Goal: Task Accomplishment & Management: Complete application form

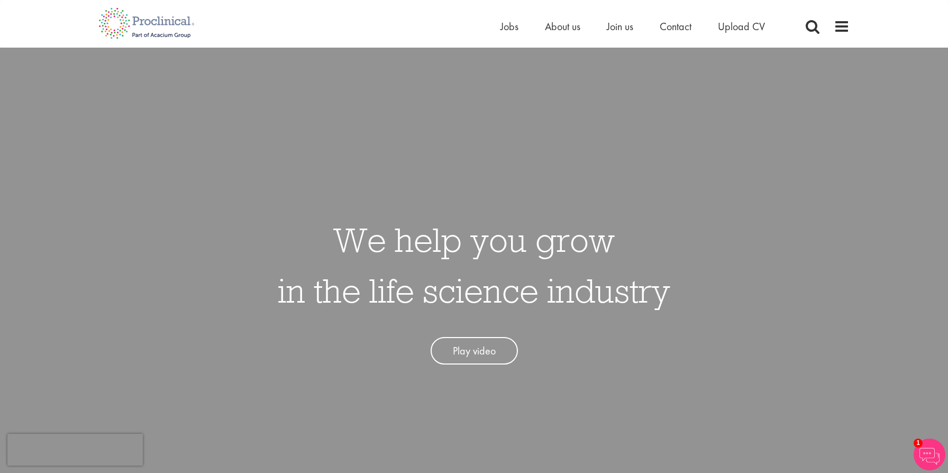
click at [507, 33] on li "Jobs" at bounding box center [510, 27] width 18 height 16
click at [510, 29] on span "Jobs" at bounding box center [510, 27] width 18 height 14
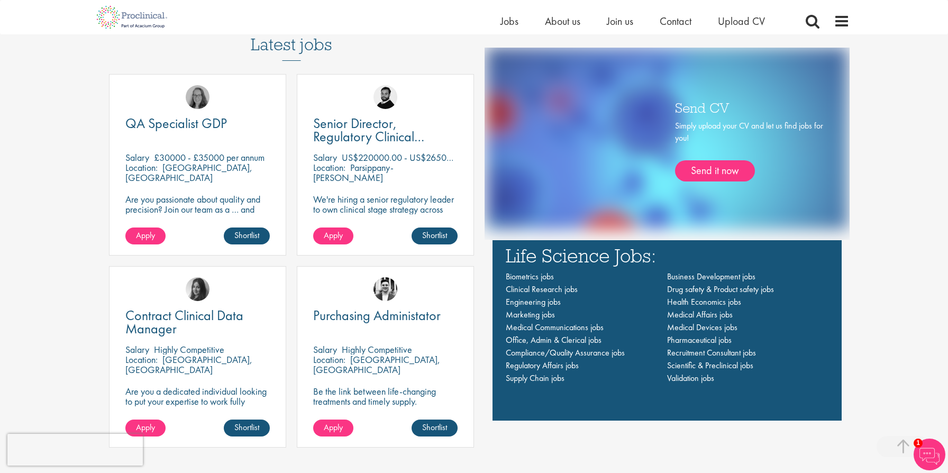
scroll to position [703, 0]
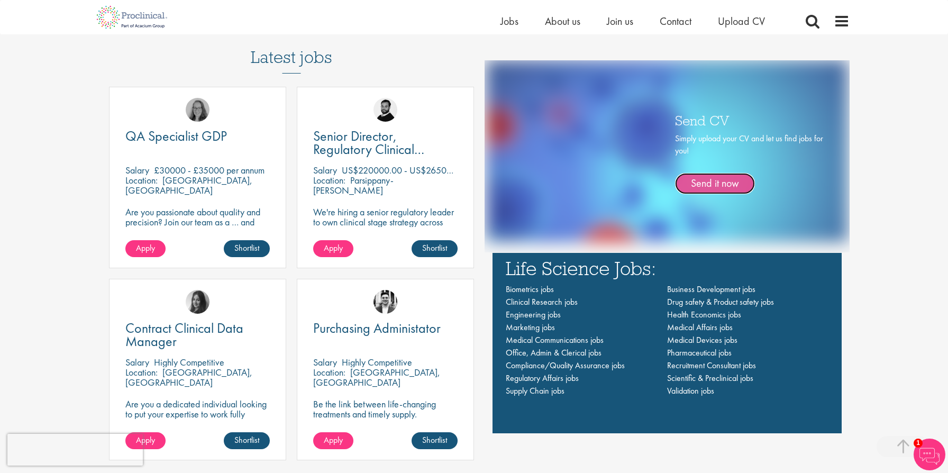
click at [711, 182] on link "Send it now" at bounding box center [715, 183] width 80 height 21
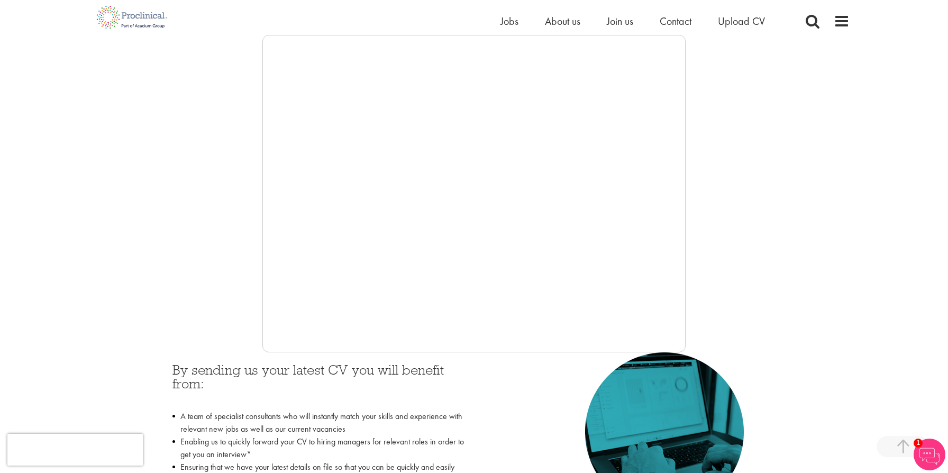
scroll to position [183, 0]
click at [512, 21] on span "Jobs" at bounding box center [510, 21] width 18 height 14
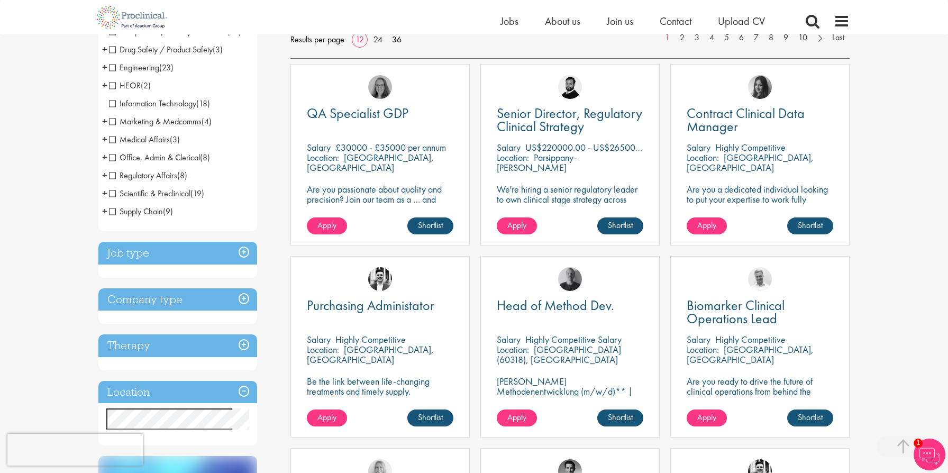
scroll to position [268, 0]
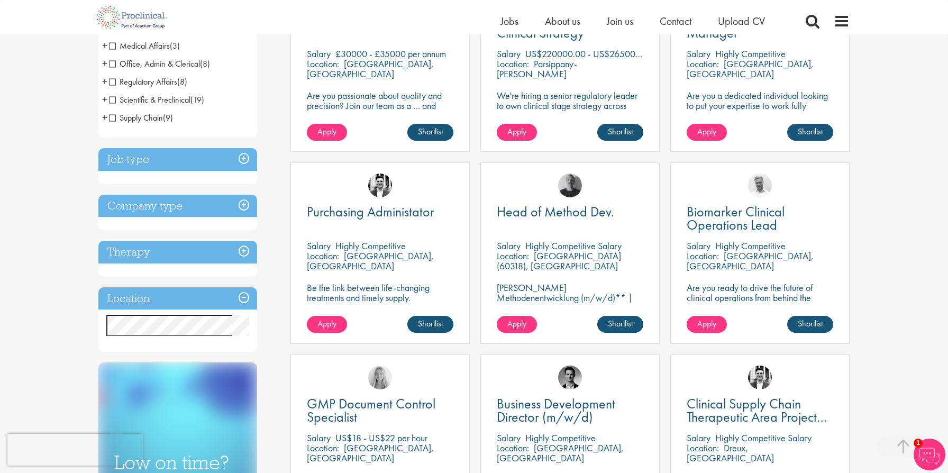
click at [191, 209] on h3 "Company type" at bounding box center [177, 206] width 159 height 23
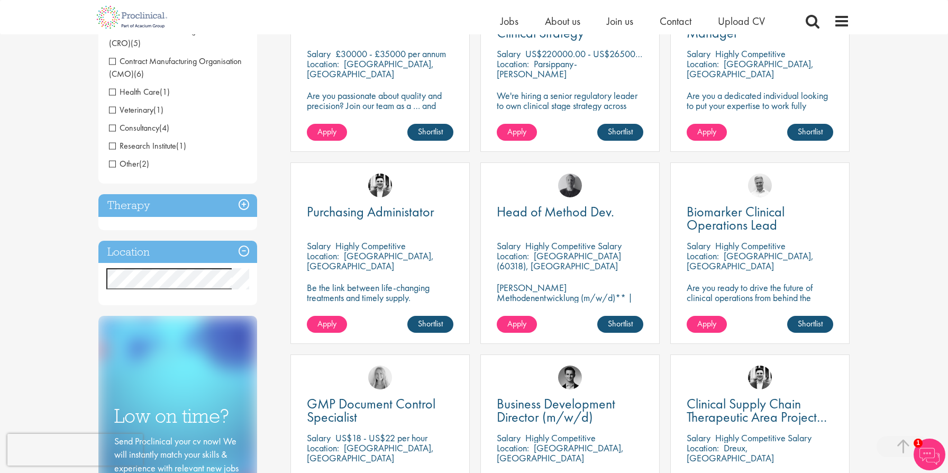
click at [180, 205] on h3 "Therapy" at bounding box center [177, 205] width 159 height 23
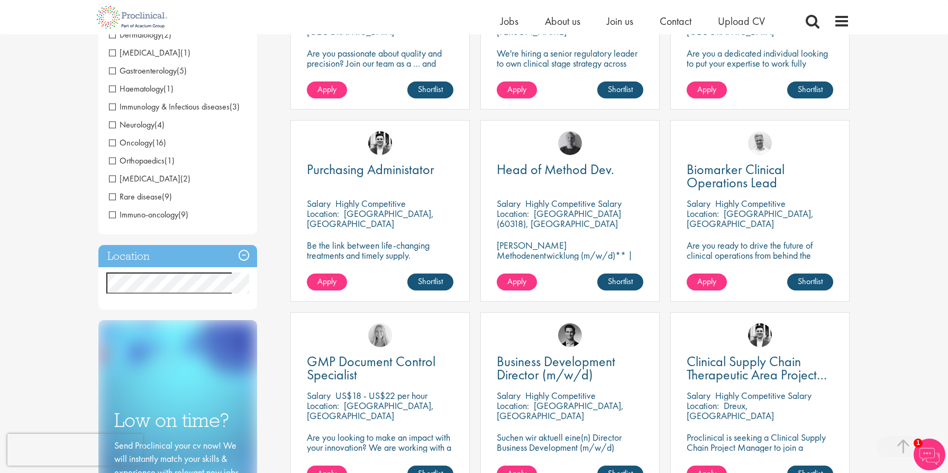
scroll to position [311, 0]
click at [164, 254] on h3 "Location" at bounding box center [177, 256] width 159 height 23
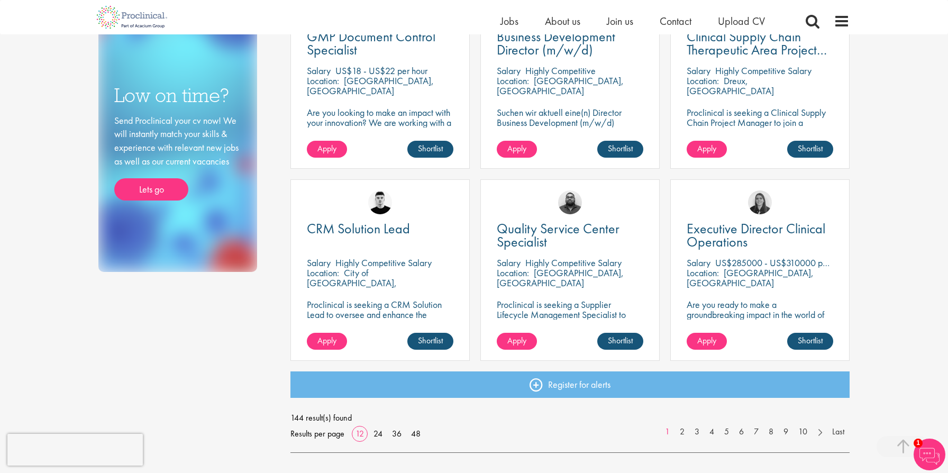
scroll to position [680, 0]
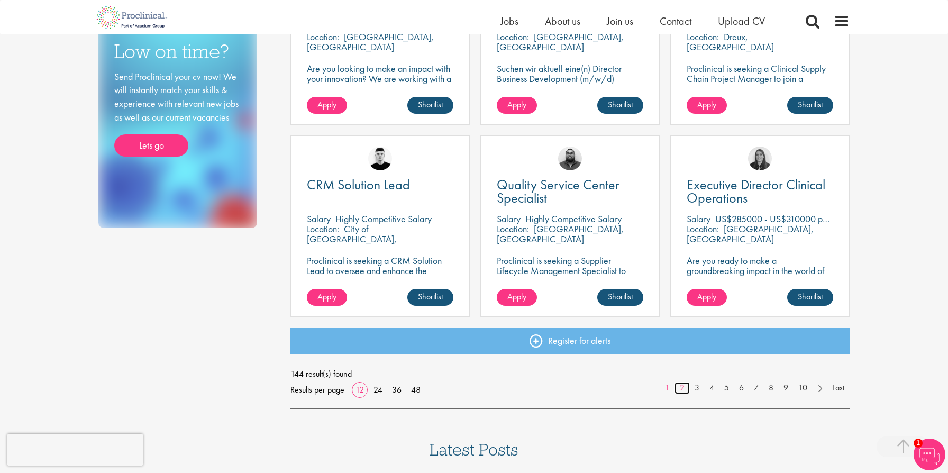
click at [683, 389] on link "2" at bounding box center [682, 388] width 15 height 12
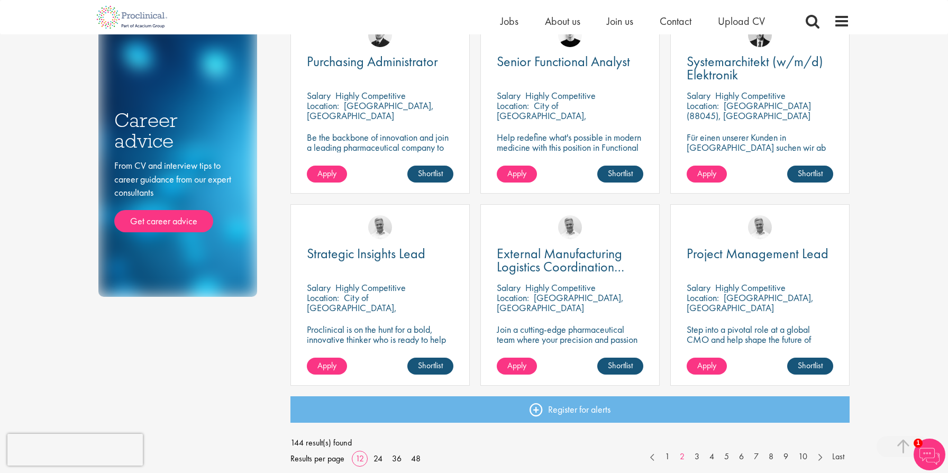
scroll to position [612, 0]
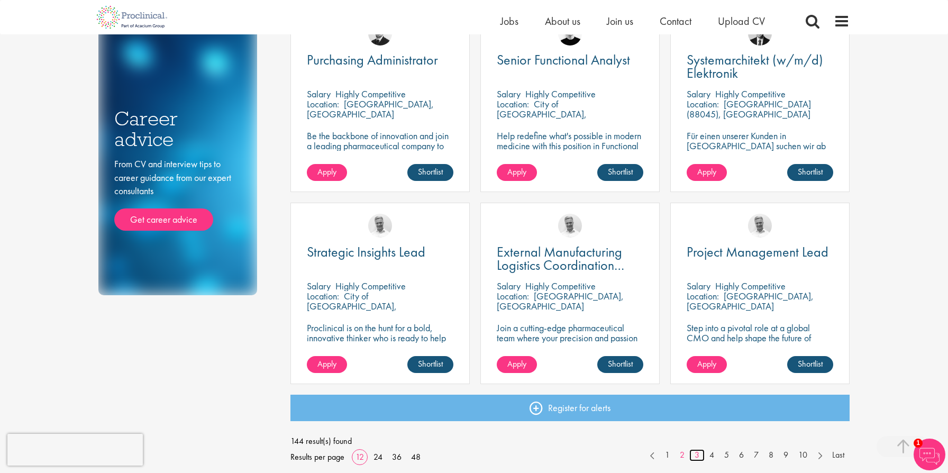
click at [698, 455] on link "3" at bounding box center [697, 455] width 15 height 12
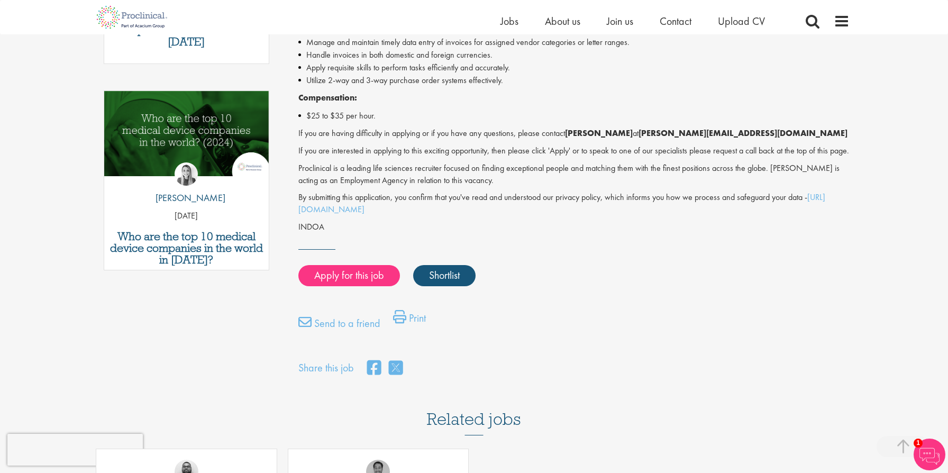
scroll to position [575, 0]
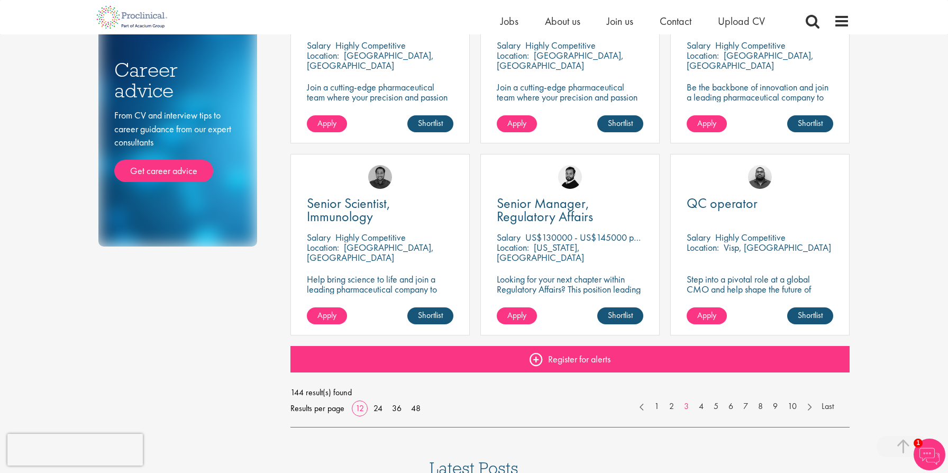
scroll to position [664, 0]
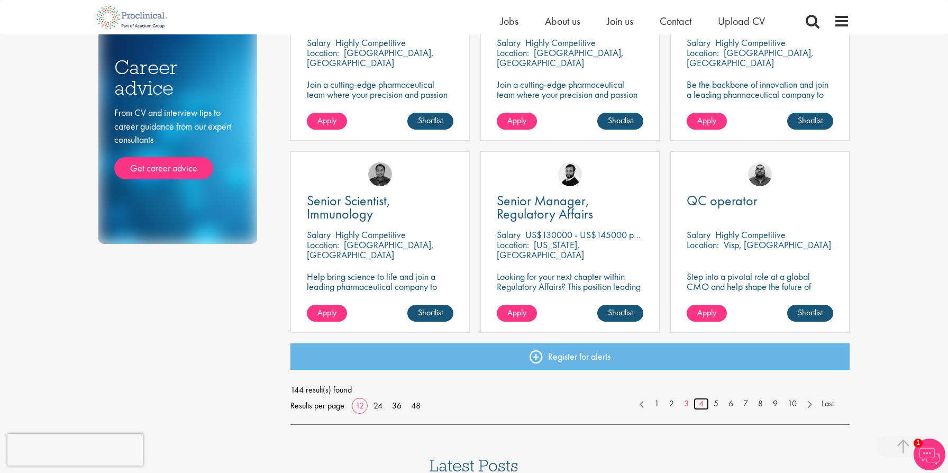
click at [704, 404] on link "4" at bounding box center [701, 404] width 15 height 12
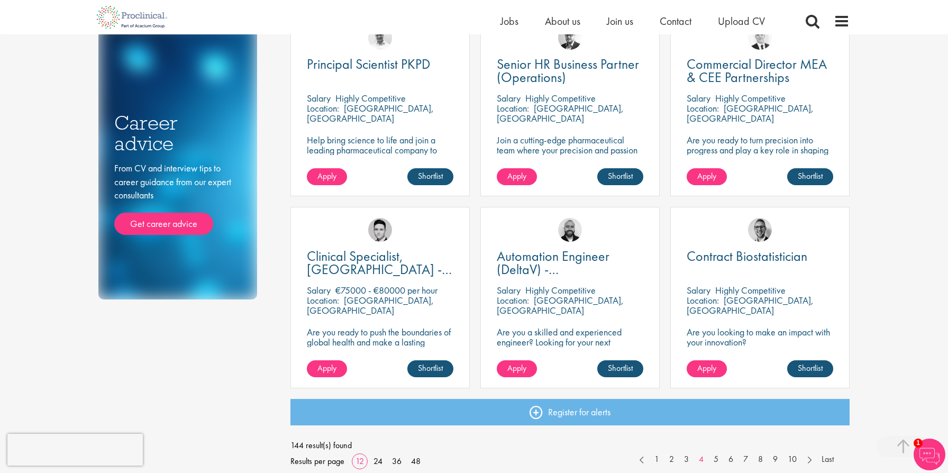
scroll to position [622, 0]
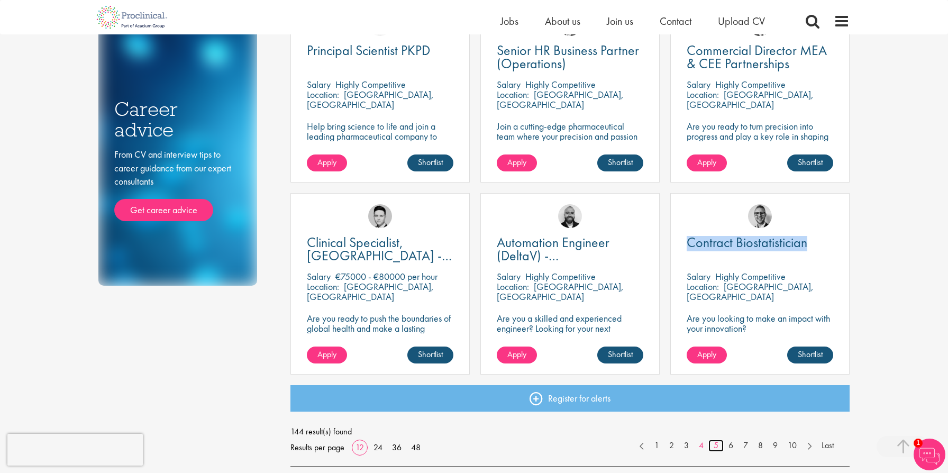
click at [717, 445] on link "5" at bounding box center [716, 446] width 15 height 12
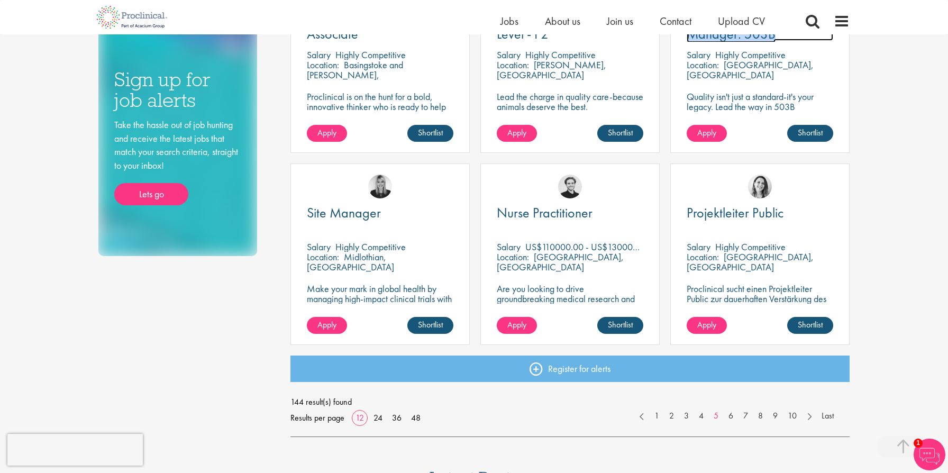
scroll to position [653, 0]
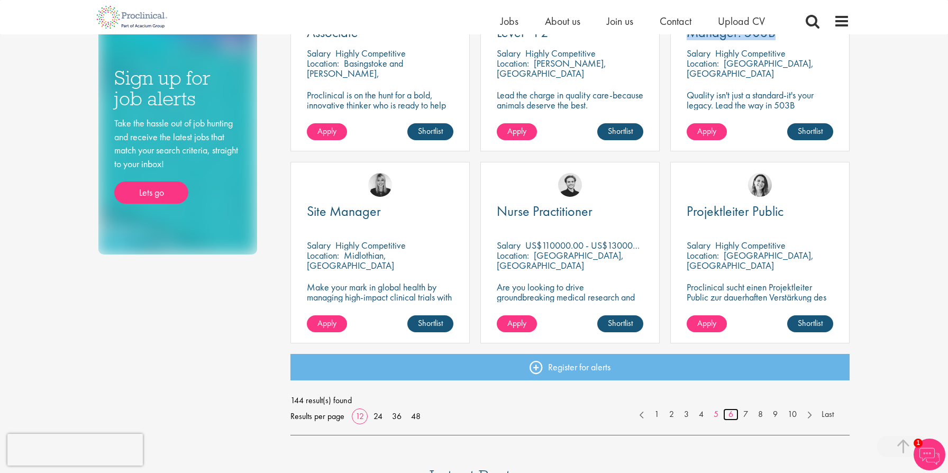
click at [731, 418] on link "6" at bounding box center [730, 415] width 15 height 12
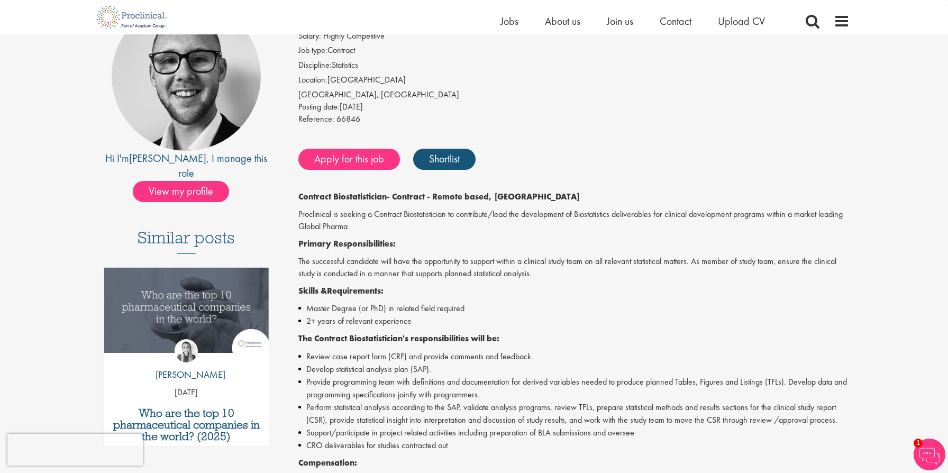
scroll to position [115, 0]
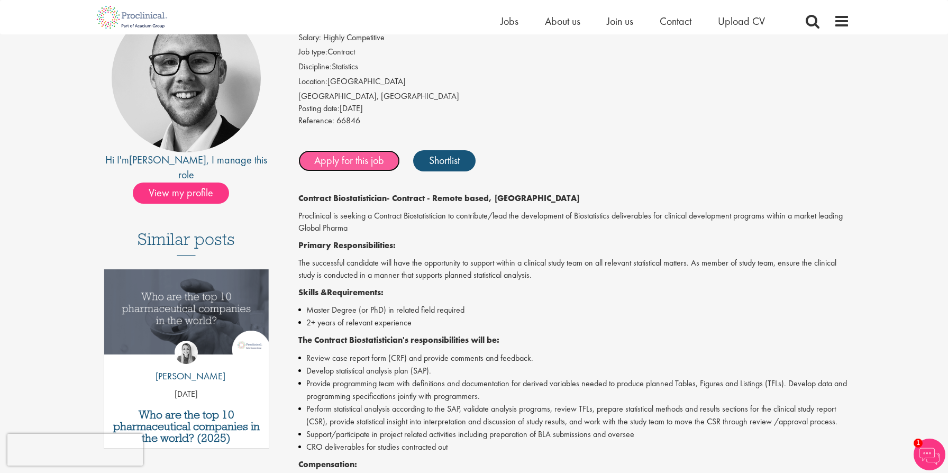
click at [352, 152] on link "Apply for this job" at bounding box center [349, 160] width 102 height 21
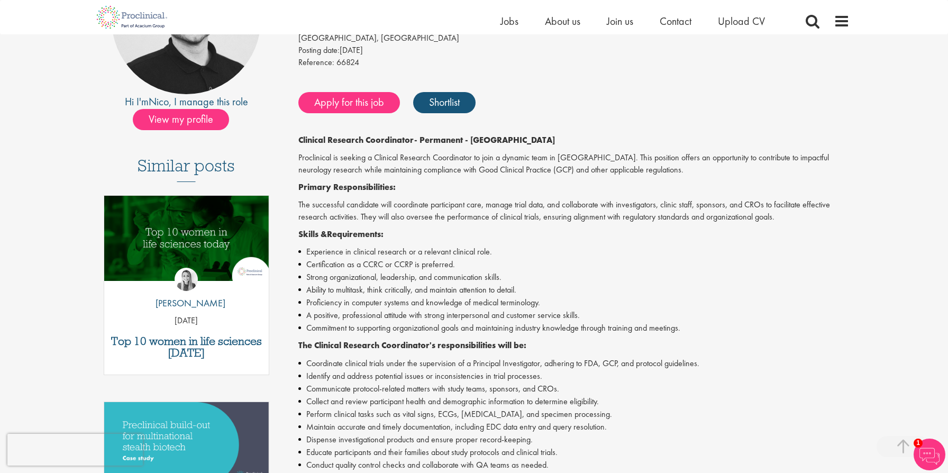
scroll to position [173, 0]
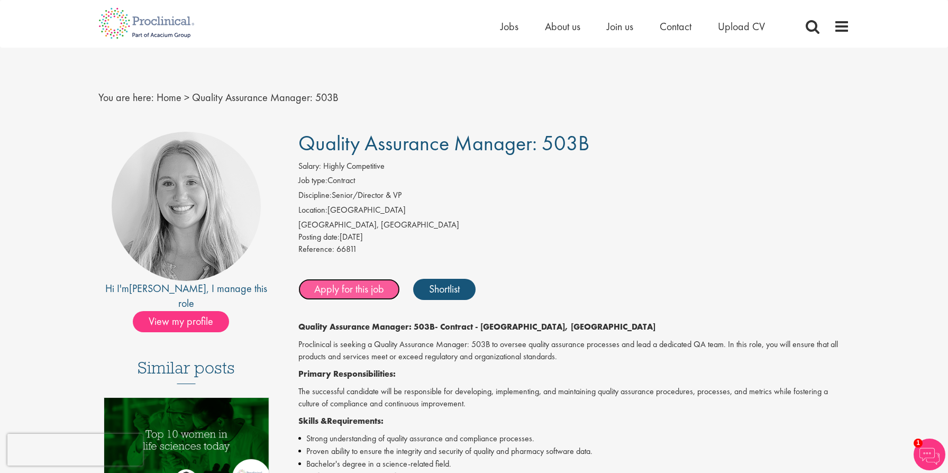
click at [348, 289] on link "Apply for this job" at bounding box center [349, 289] width 102 height 21
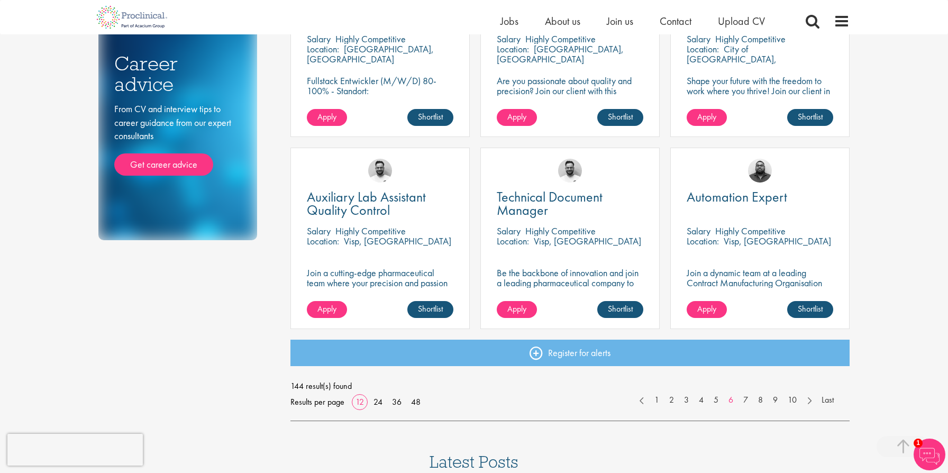
scroll to position [666, 0]
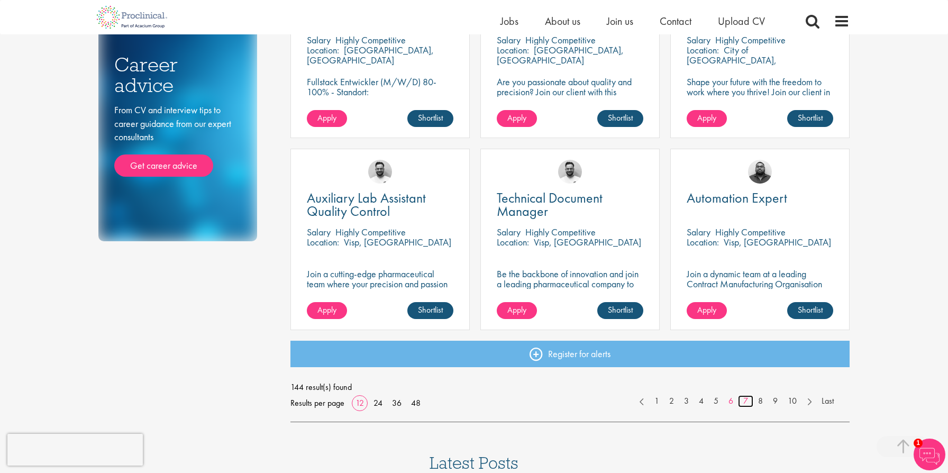
click at [743, 405] on link "7" at bounding box center [745, 401] width 15 height 12
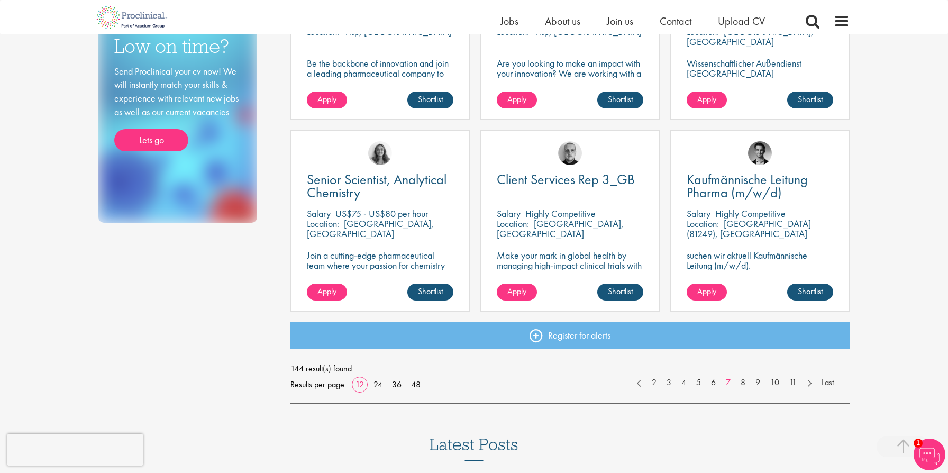
scroll to position [684, 0]
click at [747, 384] on link "8" at bounding box center [743, 383] width 15 height 12
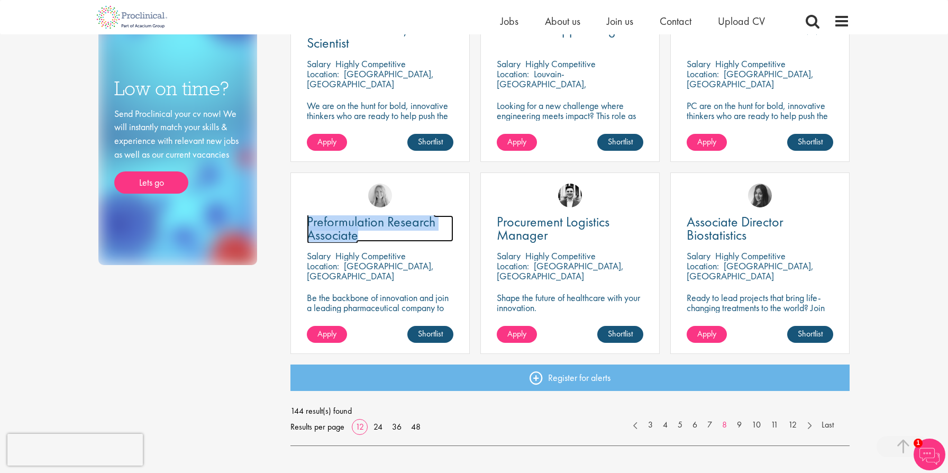
scroll to position [642, 0]
click at [740, 424] on link "9" at bounding box center [739, 426] width 15 height 12
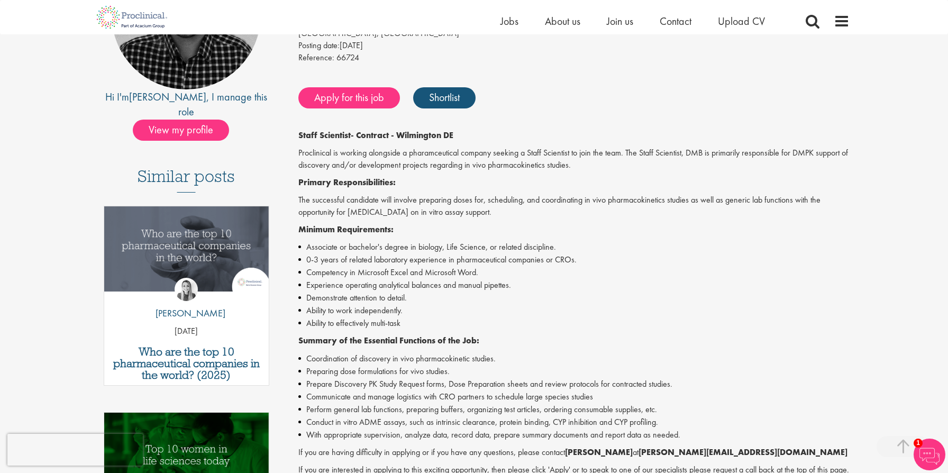
scroll to position [180, 0]
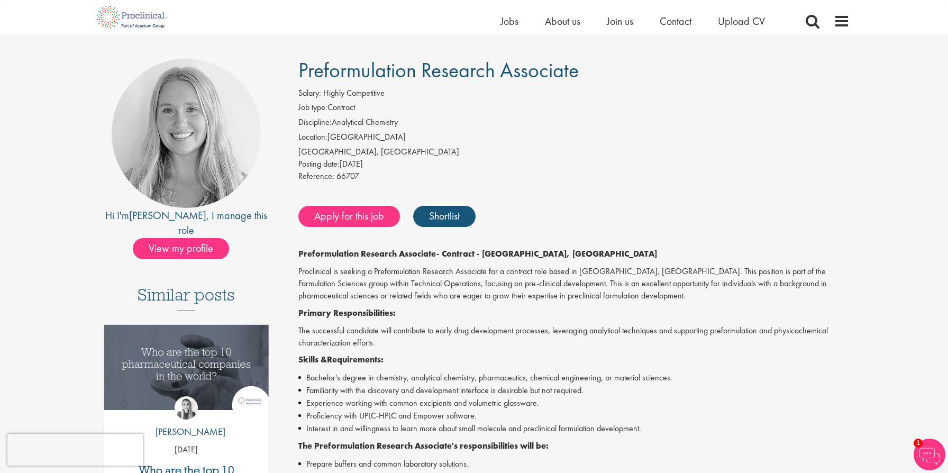
scroll to position [136, 0]
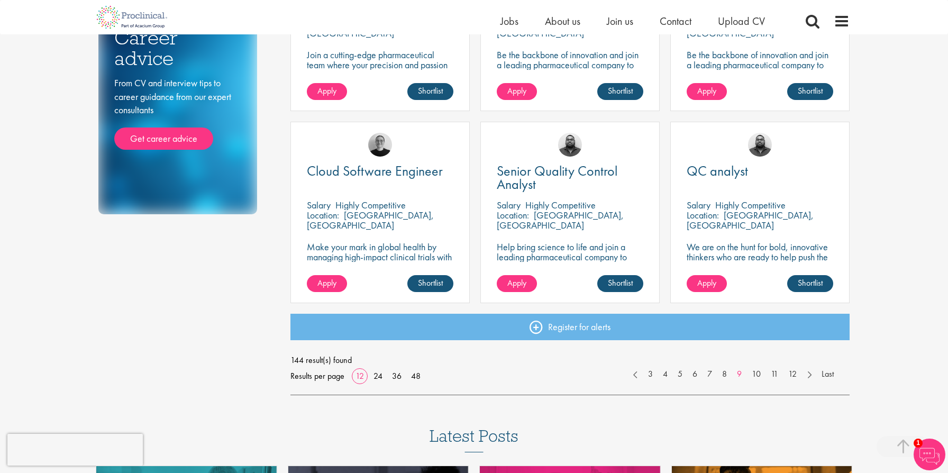
scroll to position [711, 0]
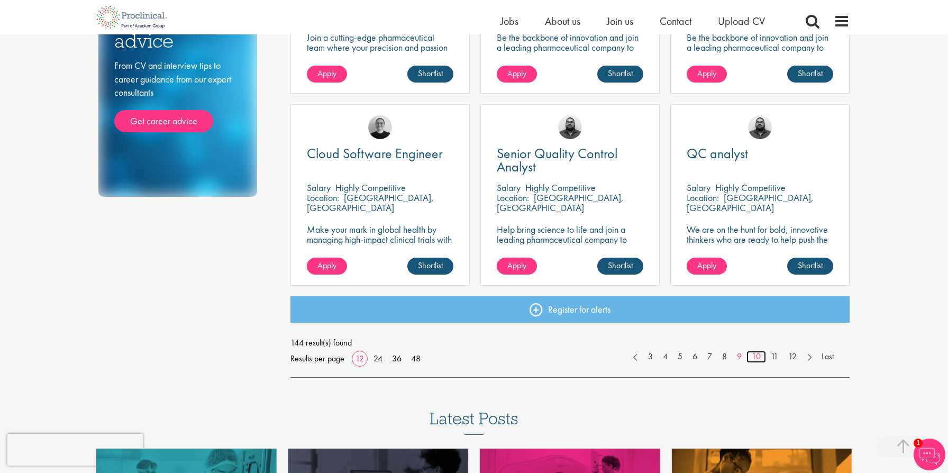
click at [758, 361] on link "10" at bounding box center [757, 357] width 20 height 12
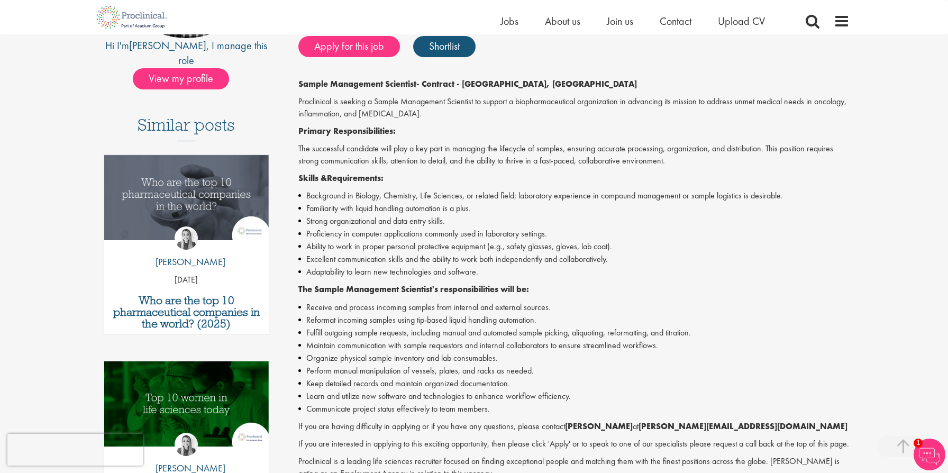
scroll to position [231, 0]
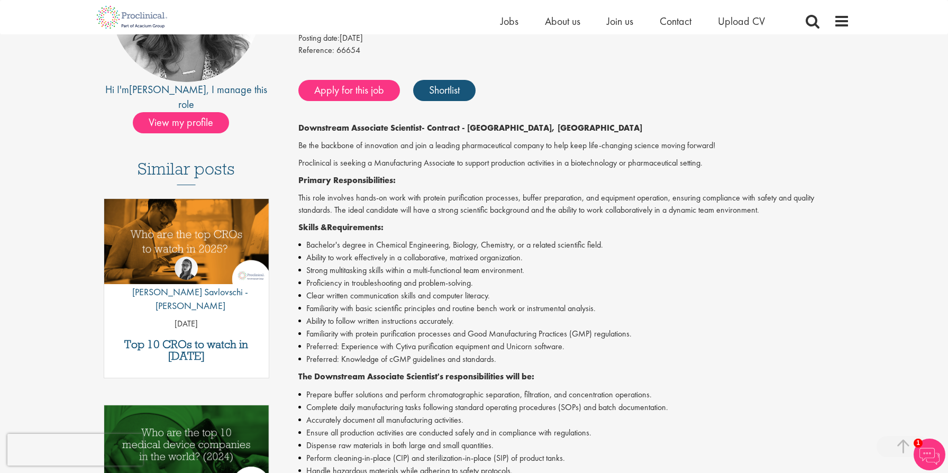
scroll to position [225, 0]
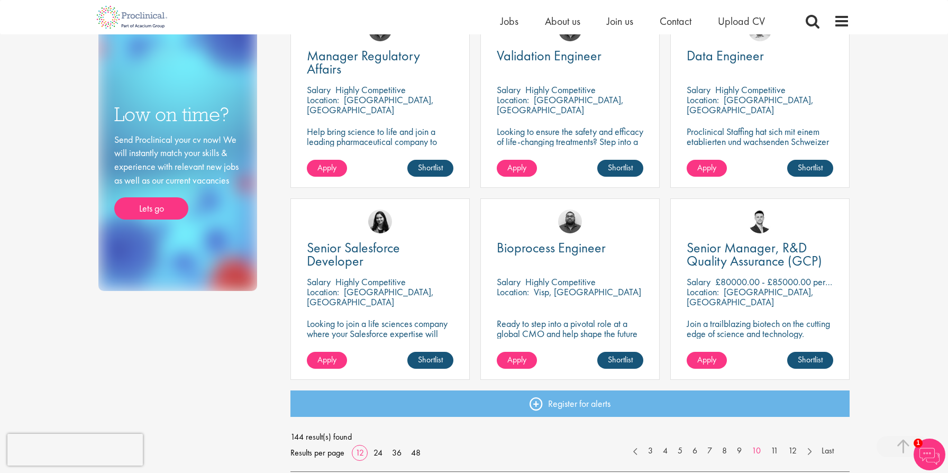
scroll to position [629, 0]
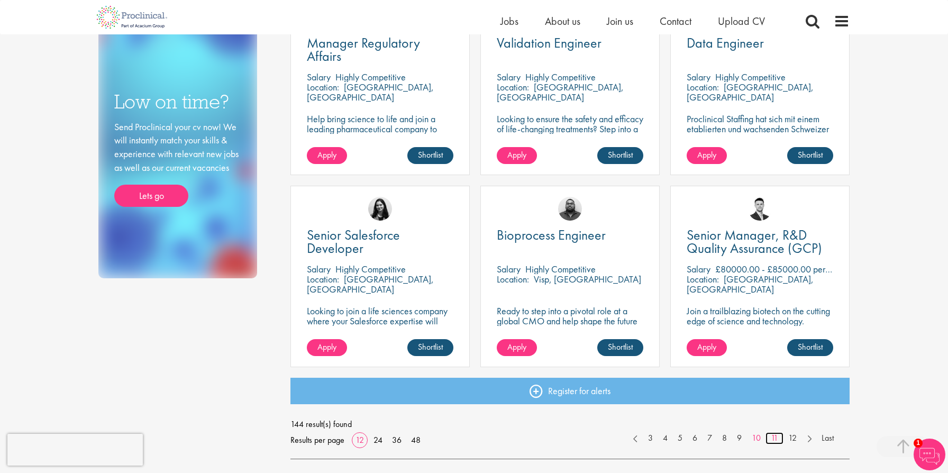
click at [774, 438] on link "11" at bounding box center [775, 438] width 18 height 12
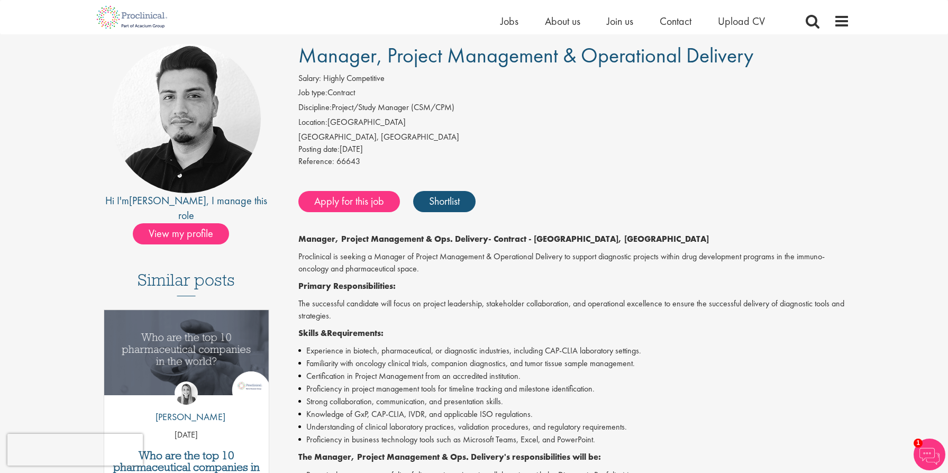
scroll to position [78, 0]
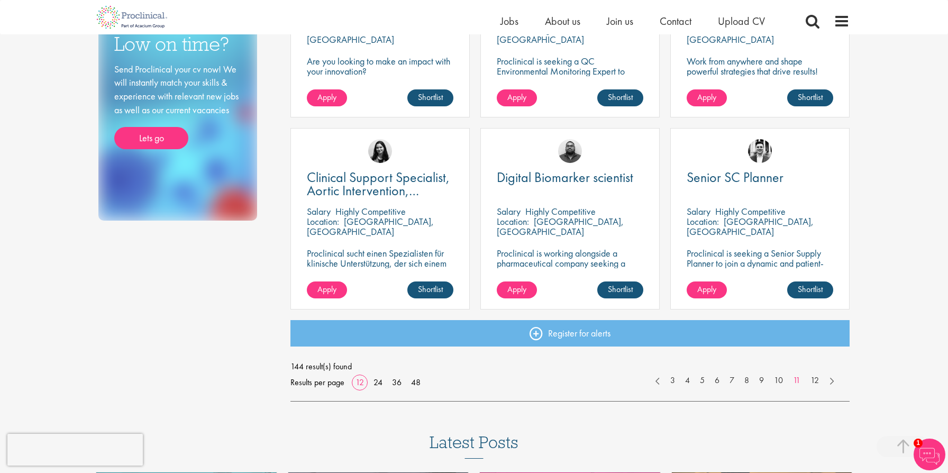
scroll to position [701, 0]
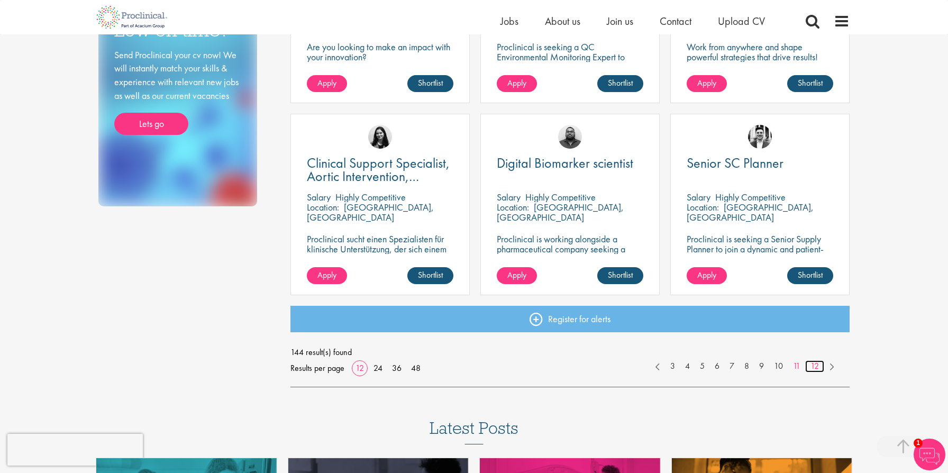
click at [812, 369] on link "12" at bounding box center [815, 366] width 19 height 12
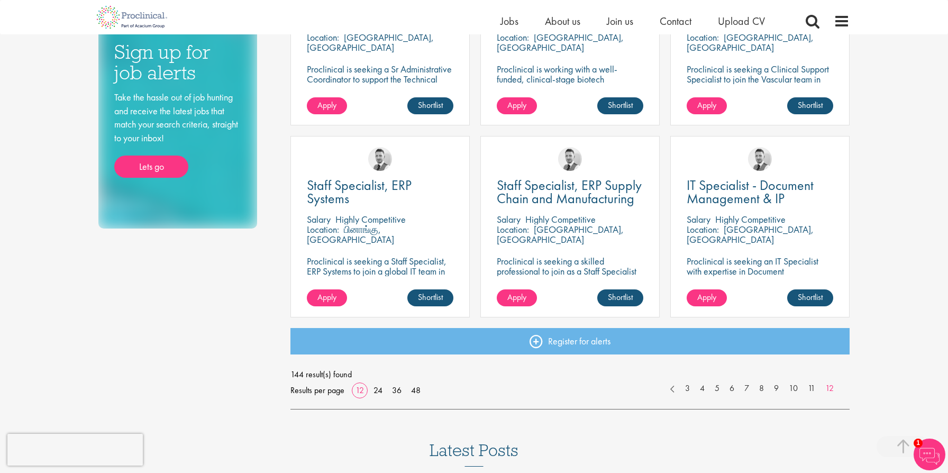
scroll to position [687, 0]
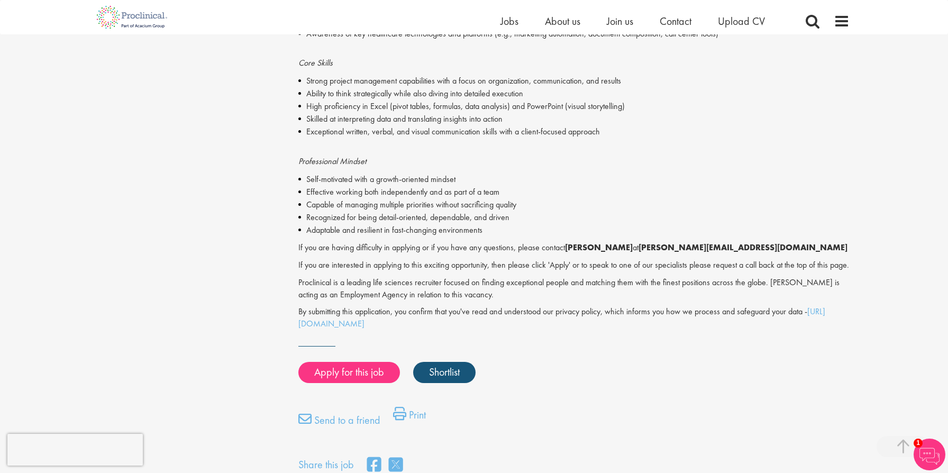
scroll to position [545, 0]
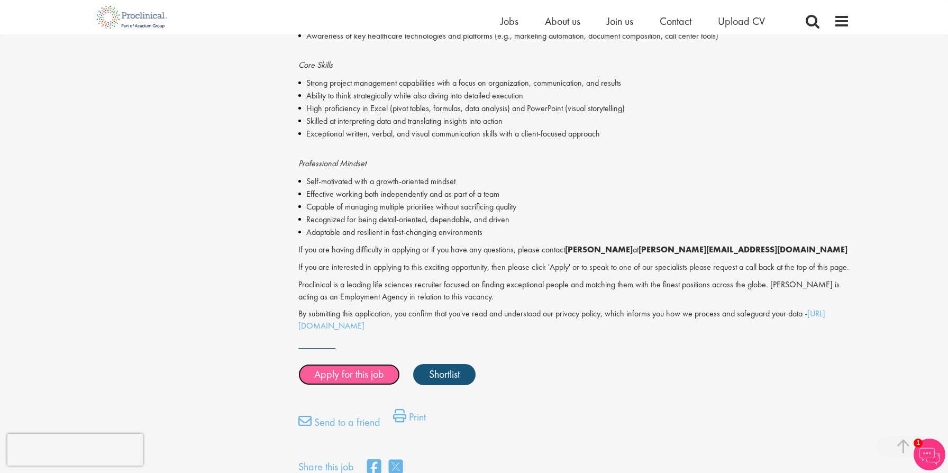
click at [342, 385] on link "Apply for this job" at bounding box center [349, 374] width 102 height 21
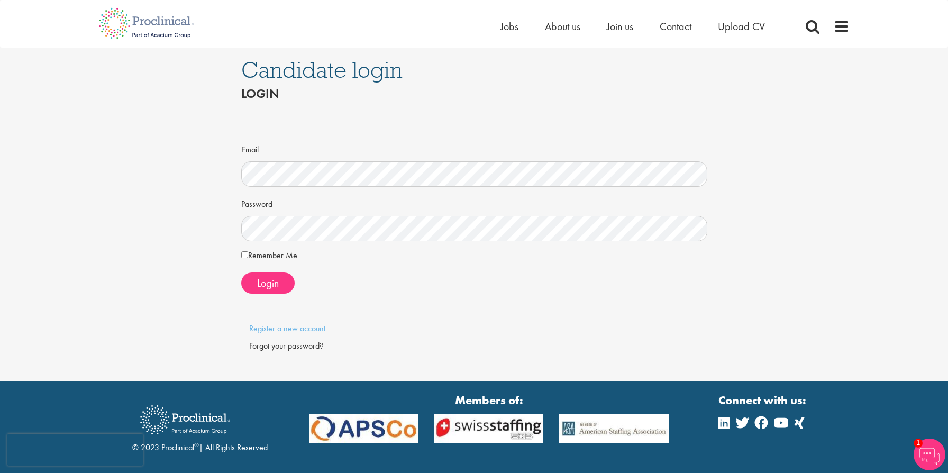
click at [264, 250] on label "Remember Me" at bounding box center [269, 255] width 56 height 13
click at [272, 284] on span "Login" at bounding box center [268, 283] width 22 height 14
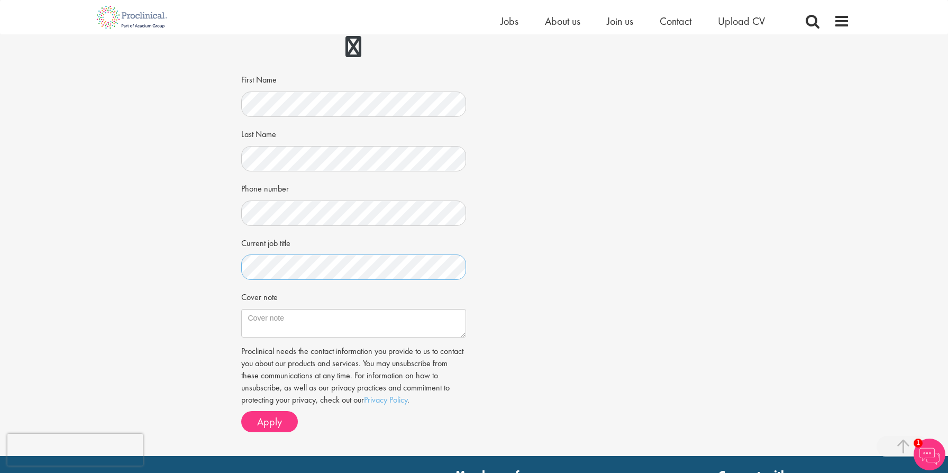
scroll to position [248, 0]
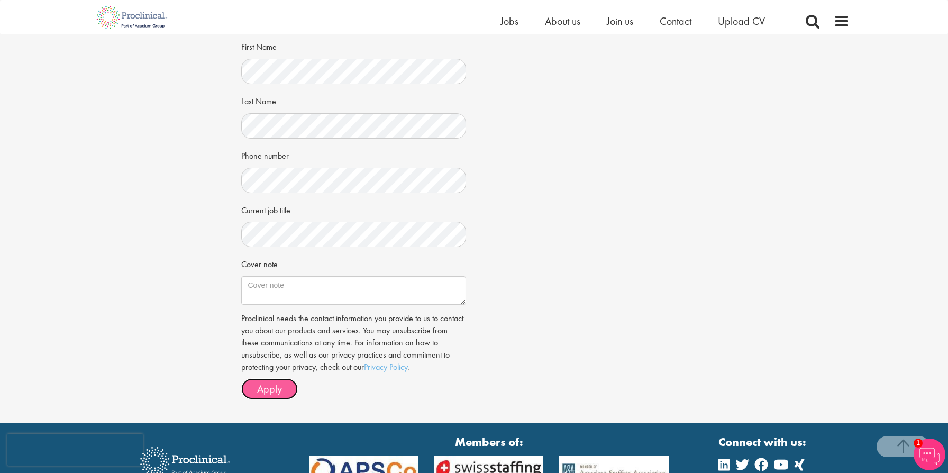
click at [280, 389] on span "Apply" at bounding box center [269, 389] width 25 height 14
click at [161, 317] on div "Apply Job information Contract Biostatistician Location: [GEOGRAPHIC_DATA], [GE…" at bounding box center [474, 104] width 964 height 637
click at [254, 388] on button "Apply" at bounding box center [269, 388] width 57 height 21
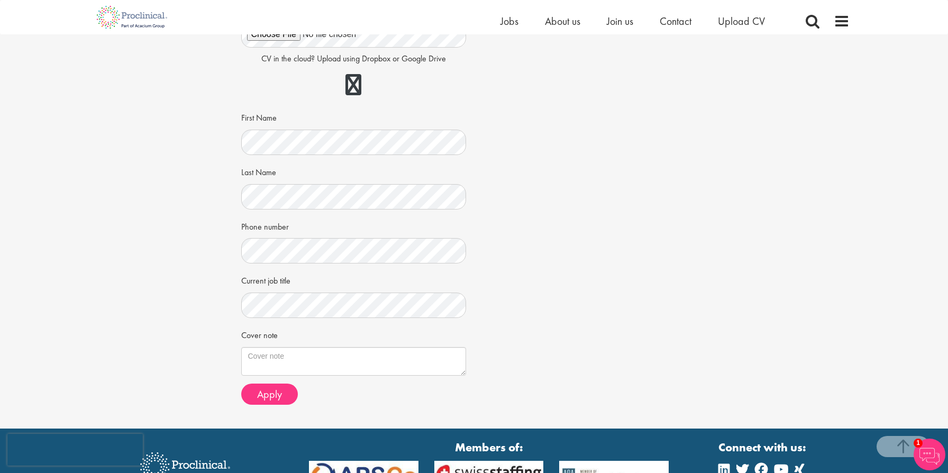
scroll to position [220, 0]
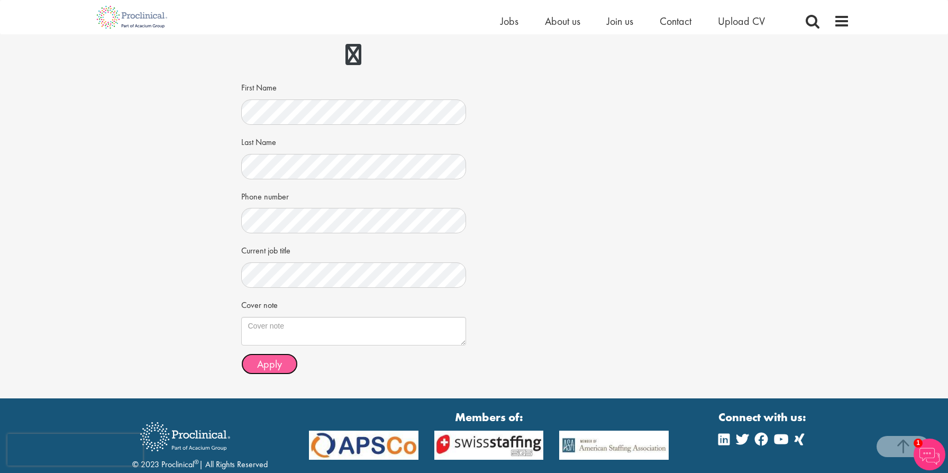
click at [265, 357] on span "Apply" at bounding box center [269, 364] width 25 height 14
